Goal: Information Seeking & Learning: Understand process/instructions

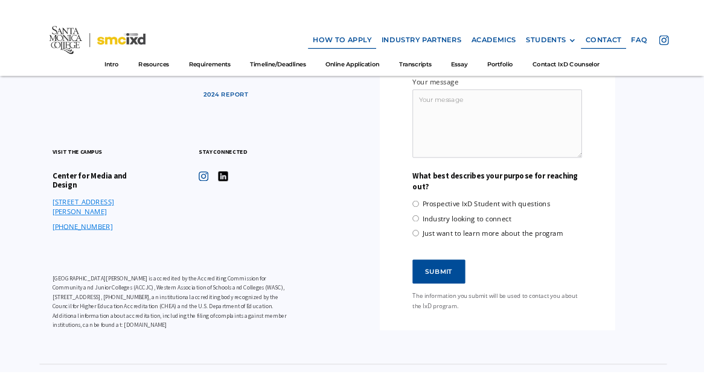
scroll to position [6991, 0]
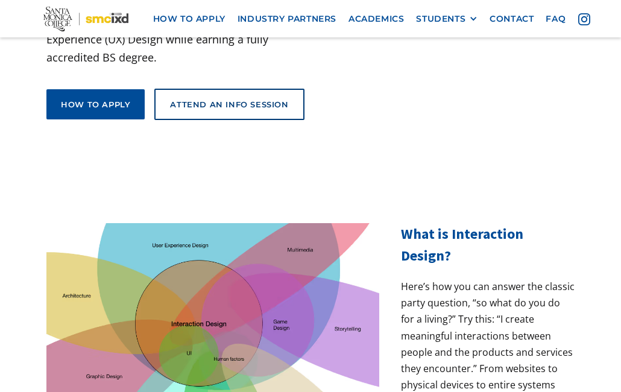
scroll to position [325, 0]
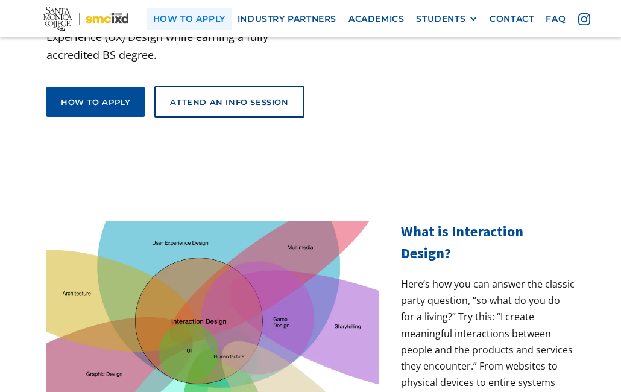
click at [204, 9] on link "how to apply" at bounding box center [189, 19] width 84 height 22
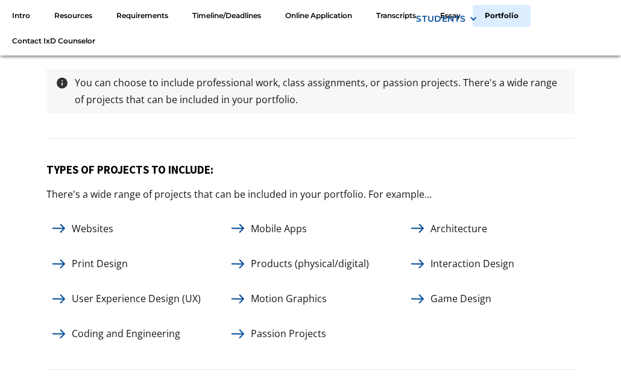
scroll to position [5213, 0]
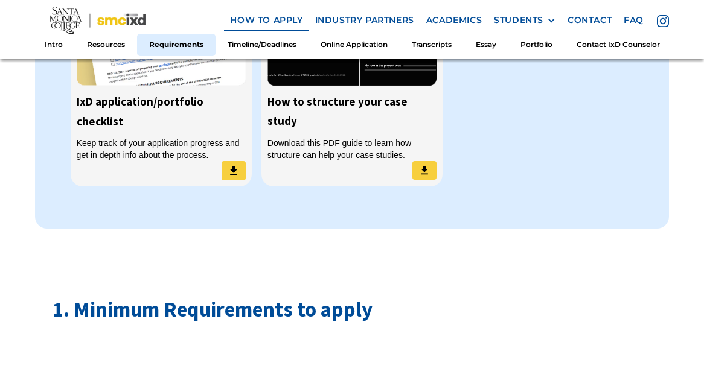
scroll to position [1186, 0]
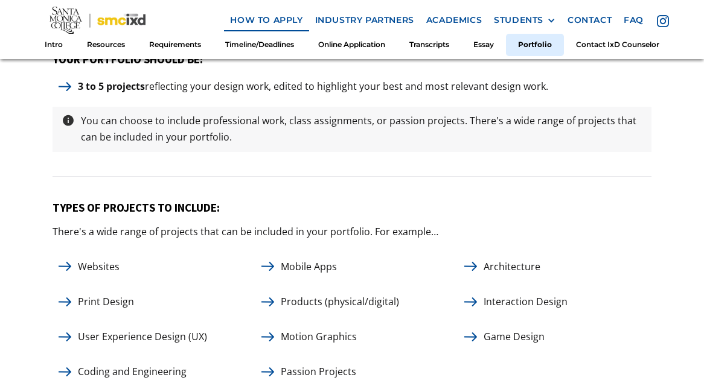
scroll to position [4923, 0]
